Goal: Information Seeking & Learning: Learn about a topic

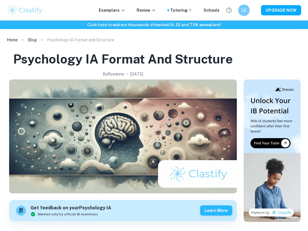
scroll to position [848, 0]
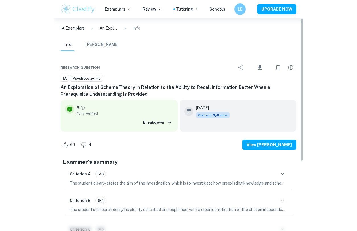
scroll to position [2718, 0]
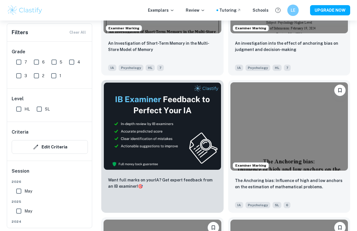
scroll to position [184, 0]
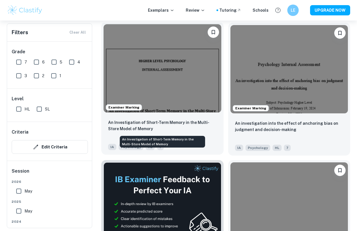
click at [177, 125] on p "An Investigation of Short-Term Memory in the Multi-Store Model of Memory" at bounding box center [162, 125] width 109 height 13
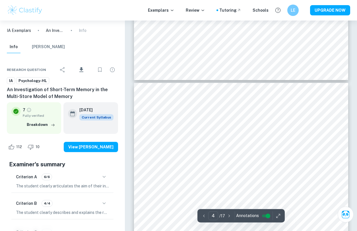
scroll to position [844, 0]
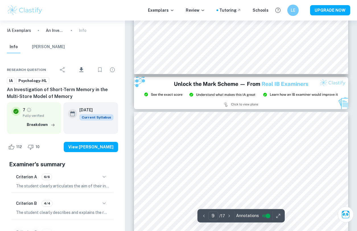
type input "8"
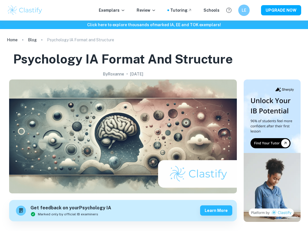
scroll to position [848, 0]
